Goal: Task Accomplishment & Management: Use online tool/utility

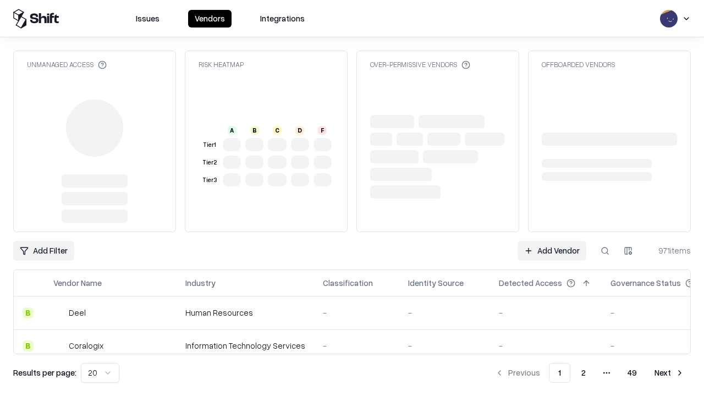
click at [552, 241] on link "Add Vendor" at bounding box center [551, 251] width 69 height 20
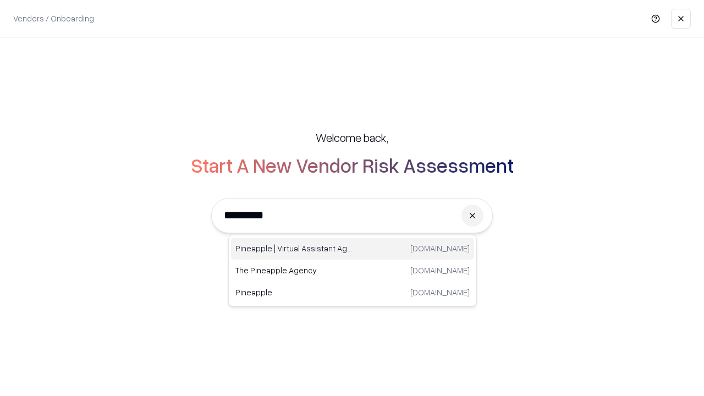
click at [353, 249] on div "Pineapple | Virtual Assistant Agency [DOMAIN_NAME]" at bounding box center [352, 249] width 243 height 22
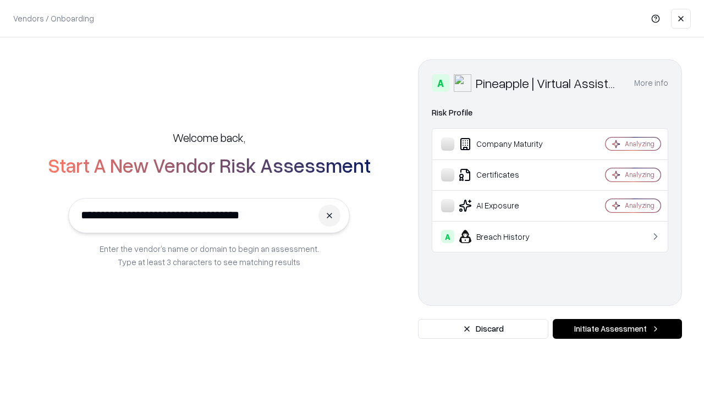
type input "**********"
click at [617, 329] on button "Initiate Assessment" at bounding box center [617, 329] width 129 height 20
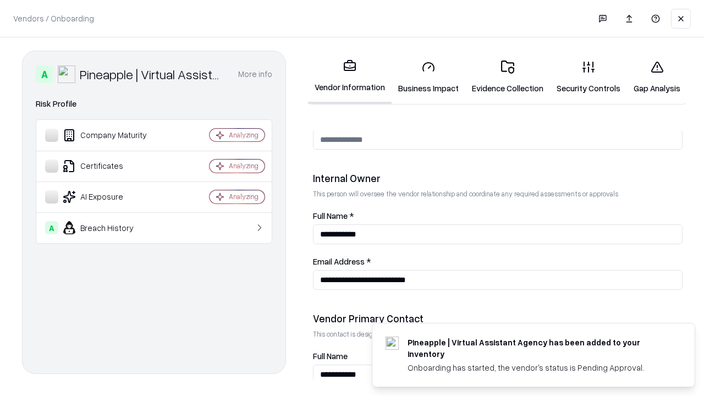
scroll to position [570, 0]
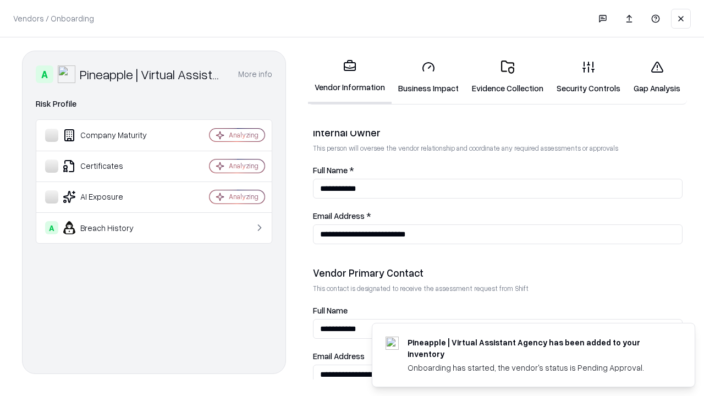
click at [428, 77] on link "Business Impact" at bounding box center [429, 77] width 74 height 51
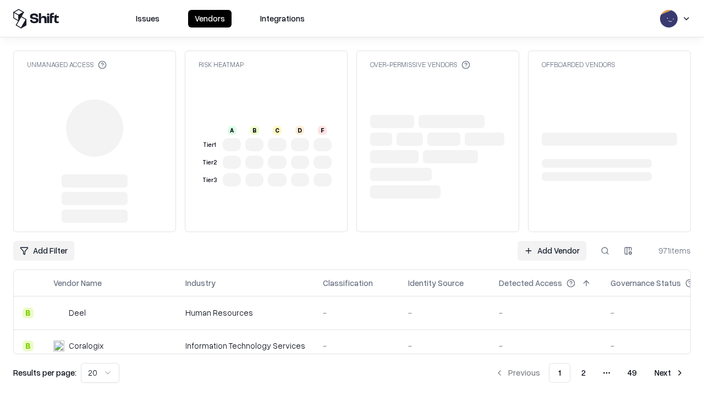
click at [552, 251] on link "Add Vendor" at bounding box center [551, 251] width 69 height 20
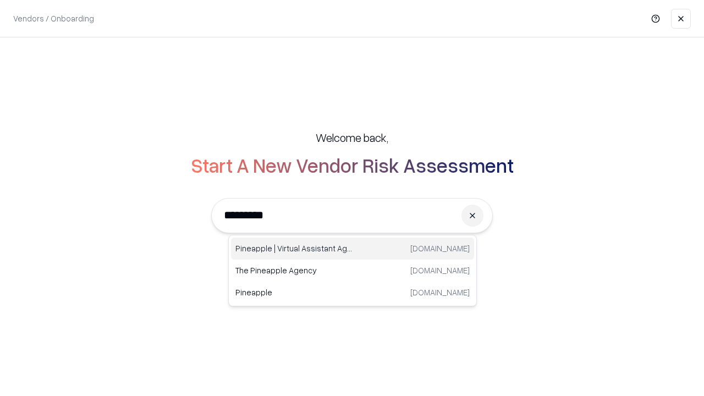
click at [353, 249] on div "Pineapple | Virtual Assistant Agency [DOMAIN_NAME]" at bounding box center [352, 249] width 243 height 22
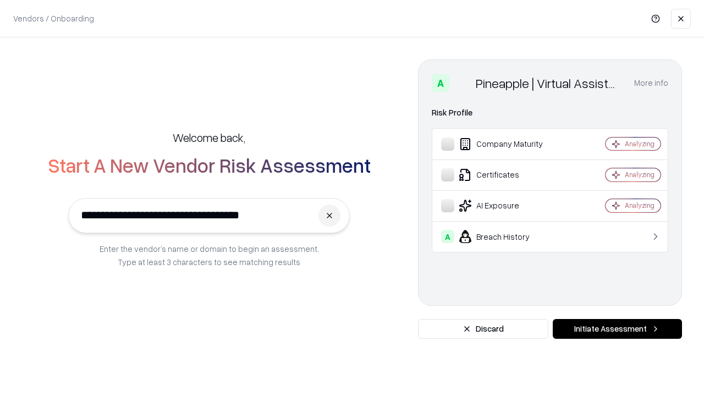
type input "**********"
click at [617, 329] on button "Initiate Assessment" at bounding box center [617, 329] width 129 height 20
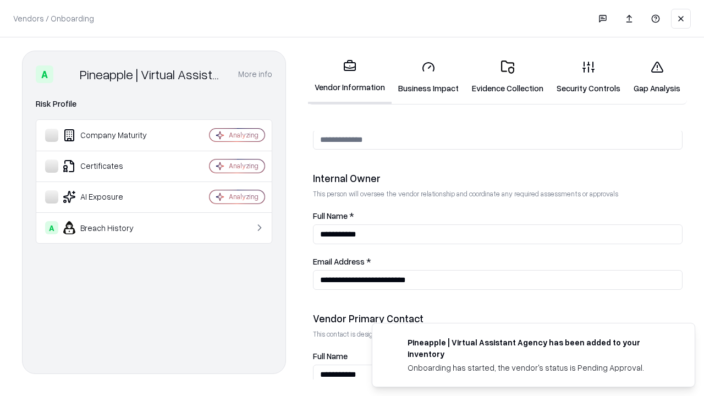
scroll to position [570, 0]
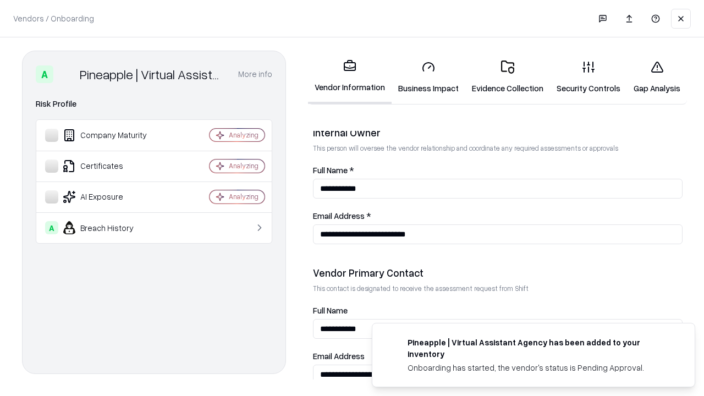
click at [657, 77] on link "Gap Analysis" at bounding box center [657, 77] width 60 height 51
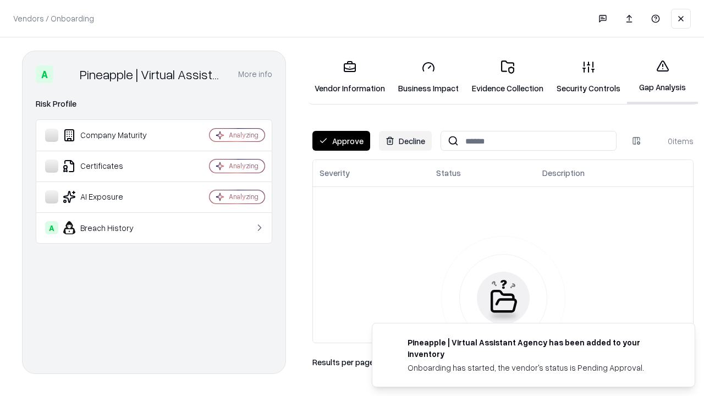
click at [341, 141] on button "Approve" at bounding box center [341, 141] width 58 height 20
